Goal: Use online tool/utility: Utilize a website feature to perform a specific function

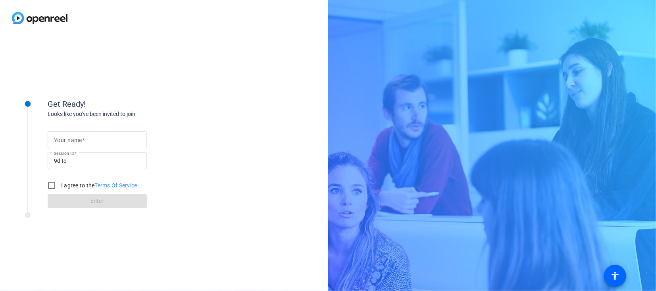
click at [85, 146] on div at bounding box center [97, 139] width 86 height 17
type input "Flavia"
click at [58, 186] on input "I agree to the Terms Of Service" at bounding box center [52, 185] width 16 height 16
checkbox input "true"
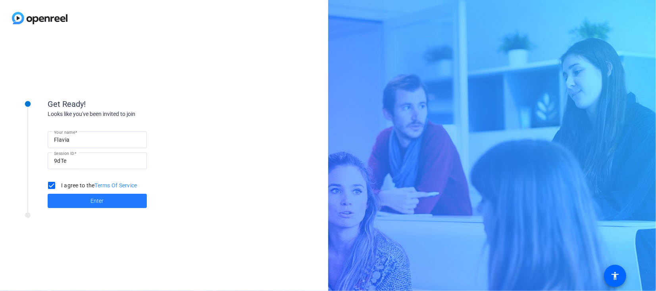
click at [110, 206] on span at bounding box center [97, 200] width 99 height 19
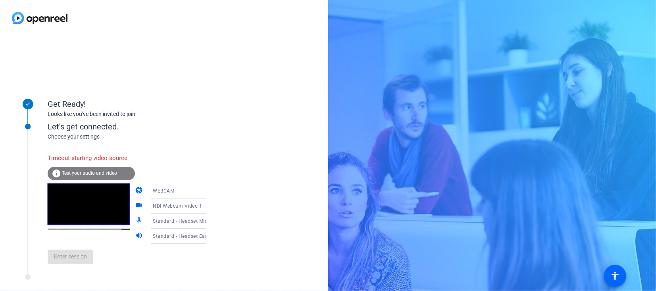
click at [192, 129] on div "Let's get connected." at bounding box center [135, 127] width 175 height 12
click at [182, 148] on div "Timeout starting video source info Test your audio and video camera WEBCAM vide…" at bounding box center [135, 205] width 175 height 129
click at [68, 269] on div "Enter session" at bounding box center [135, 257] width 175 height 26
click at [209, 192] on icon at bounding box center [214, 191] width 10 height 10
click at [163, 206] on mat-option "WEBCAM" at bounding box center [172, 206] width 68 height 16
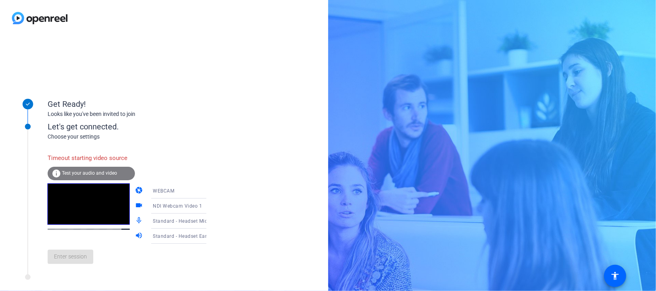
click at [209, 205] on icon at bounding box center [214, 206] width 10 height 10
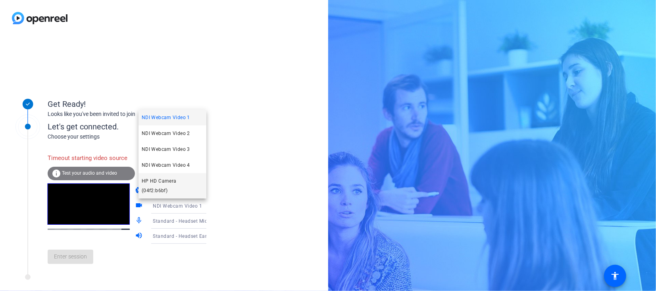
click at [175, 190] on span "HP HD Camera (04f2:b6bf)" at bounding box center [172, 185] width 61 height 19
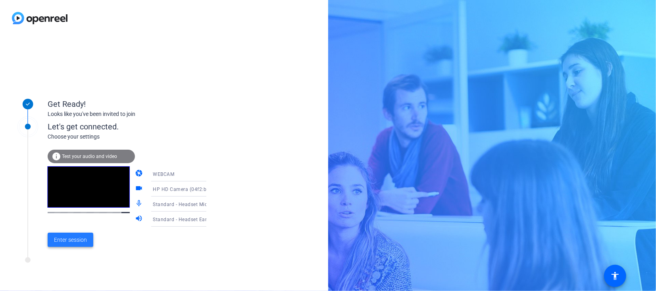
click at [72, 241] on span "Enter session" at bounding box center [70, 240] width 33 height 8
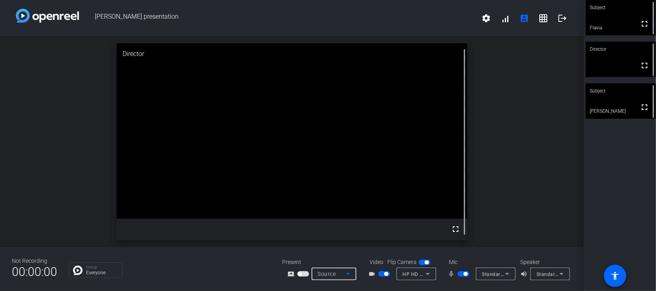
click at [346, 274] on icon at bounding box center [348, 274] width 10 height 10
click at [540, 212] on div at bounding box center [328, 145] width 656 height 291
click at [308, 273] on span "button" at bounding box center [303, 274] width 12 height 6
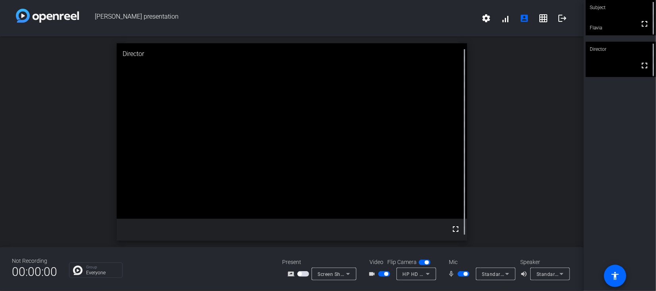
click at [348, 275] on icon at bounding box center [348, 274] width 10 height 10
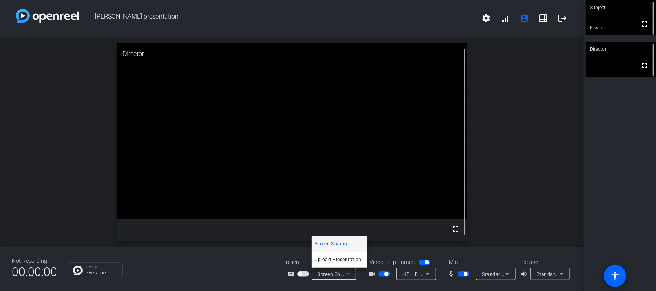
click at [394, 202] on div at bounding box center [328, 145] width 656 height 291
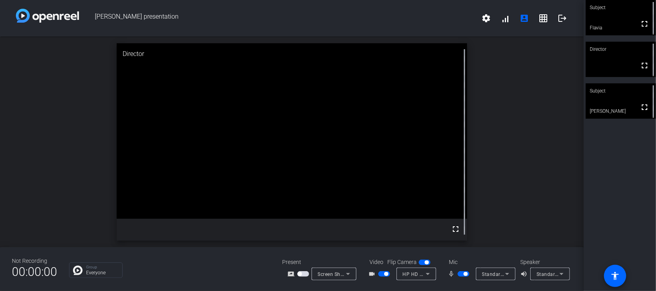
click at [354, 275] on div "Screen Sharing" at bounding box center [333, 273] width 45 height 13
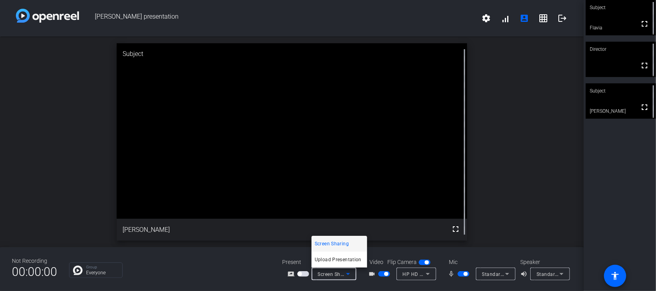
click at [439, 23] on div at bounding box center [328, 145] width 656 height 291
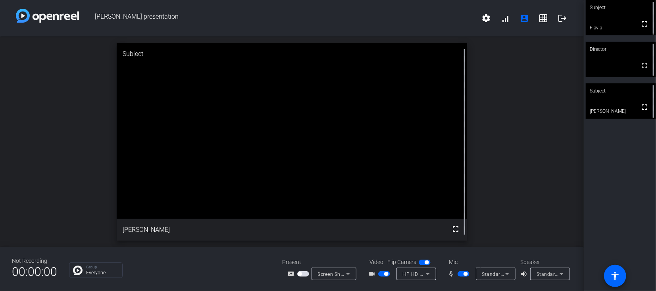
click at [327, 277] on div "Screen Sharing" at bounding box center [332, 274] width 28 height 10
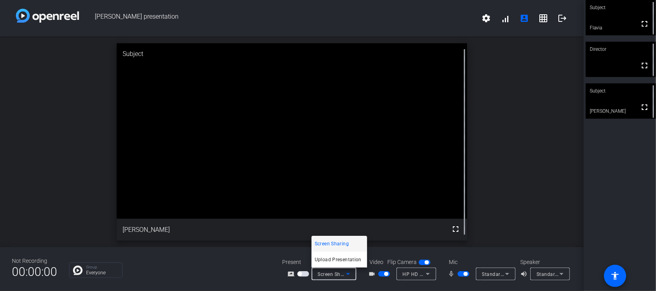
click at [339, 242] on span "Screen Sharing" at bounding box center [332, 244] width 34 height 10
click at [345, 274] on icon at bounding box center [348, 274] width 10 height 10
click at [340, 243] on span "Screen Sharing" at bounding box center [332, 244] width 34 height 10
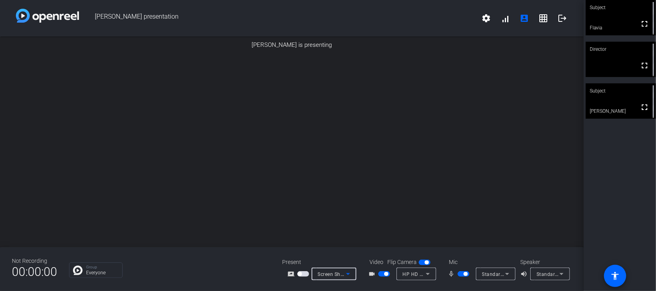
click at [428, 276] on icon at bounding box center [428, 274] width 10 height 10
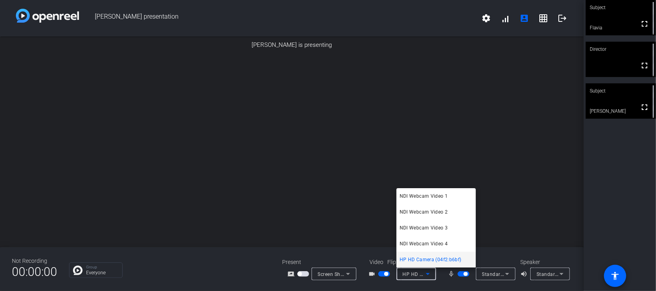
click at [428, 276] on div at bounding box center [328, 145] width 656 height 291
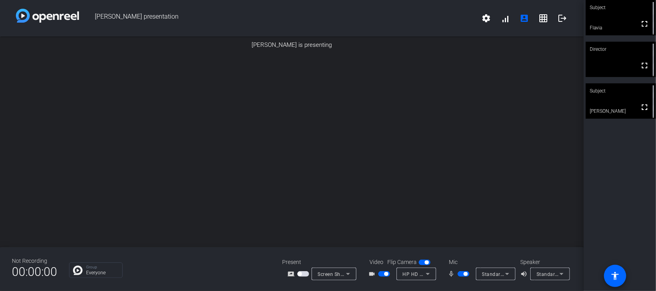
click at [379, 275] on span "button" at bounding box center [384, 274] width 12 height 6
click at [459, 275] on span "button" at bounding box center [463, 274] width 12 height 6
click at [467, 275] on span "button" at bounding box center [463, 274] width 12 height 6
click at [387, 273] on span "button" at bounding box center [384, 274] width 12 height 6
click at [379, 273] on span "button" at bounding box center [384, 274] width 12 height 6
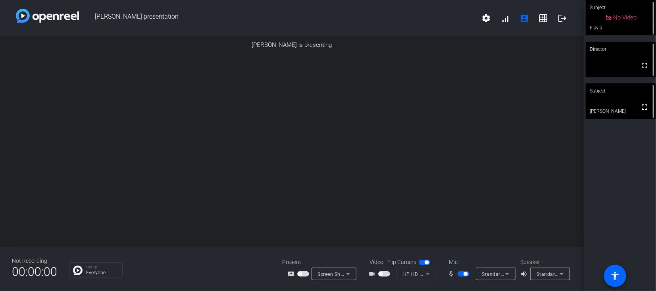
click at [459, 275] on span "button" at bounding box center [463, 274] width 12 height 6
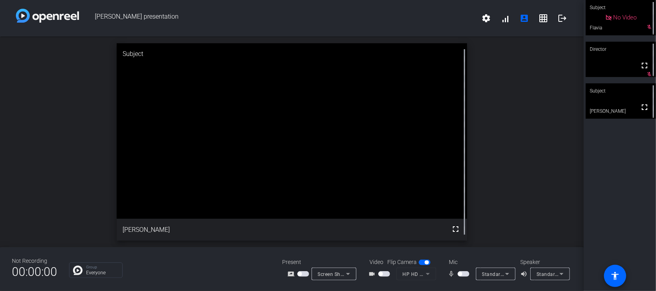
click at [467, 274] on span "button" at bounding box center [463, 274] width 12 height 6
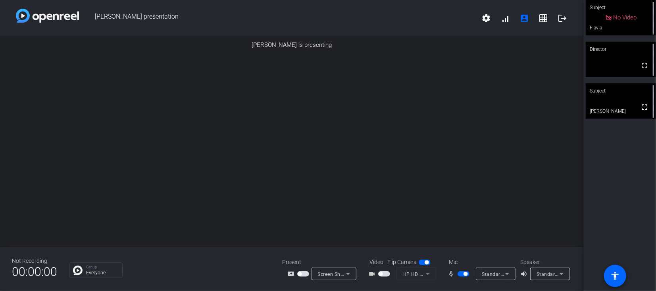
click at [459, 275] on span "button" at bounding box center [463, 274] width 12 height 6
click at [464, 276] on span "button" at bounding box center [463, 274] width 12 height 6
click at [459, 273] on span "button" at bounding box center [463, 274] width 12 height 6
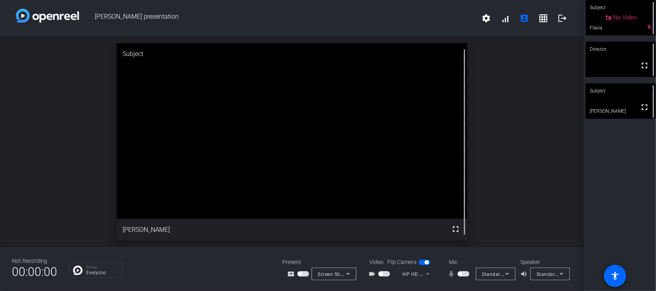
click at [467, 275] on span "button" at bounding box center [463, 274] width 12 height 6
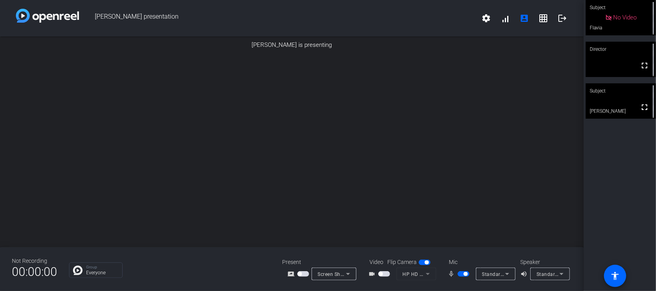
click at [459, 275] on span "button" at bounding box center [463, 274] width 12 height 6
click at [467, 275] on span "button" at bounding box center [463, 274] width 12 height 6
click at [459, 275] on span "button" at bounding box center [463, 274] width 12 height 6
click at [465, 275] on span "button" at bounding box center [463, 274] width 12 height 6
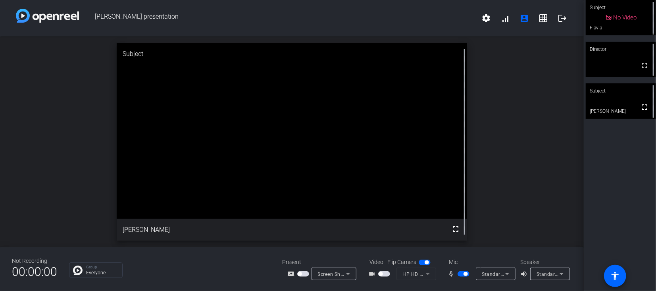
click at [390, 274] on span "button" at bounding box center [384, 274] width 12 height 6
